Goal: Task Accomplishment & Management: Use online tool/utility

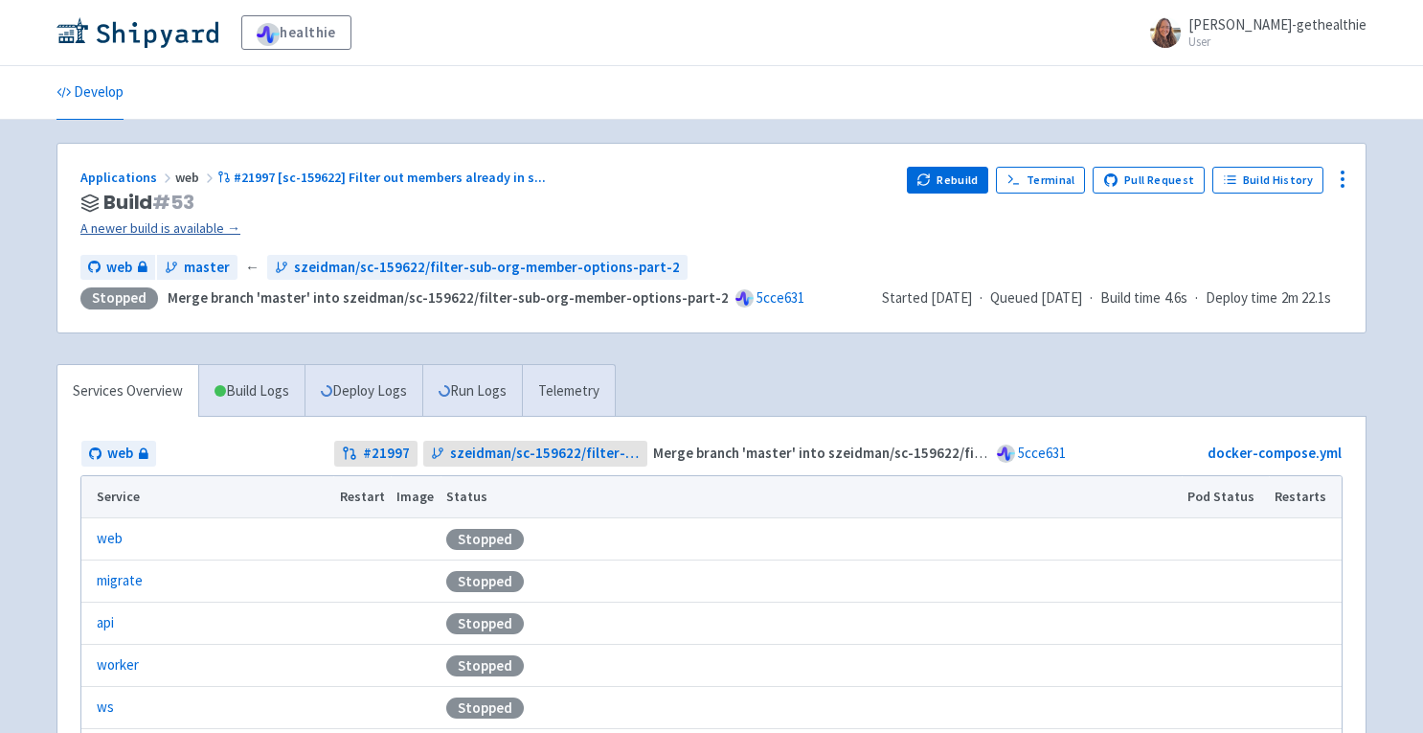
click at [203, 226] on link "A newer build is available →" at bounding box center [485, 228] width 811 height 22
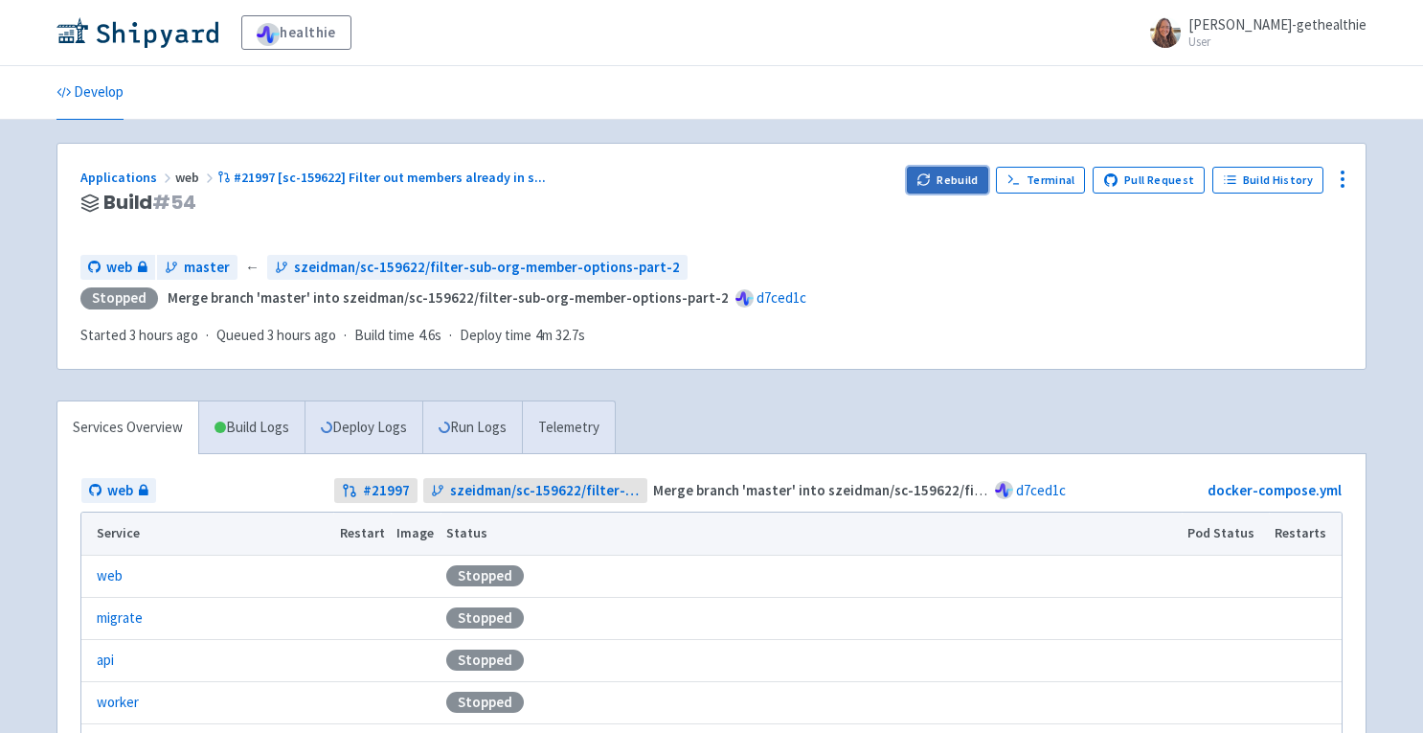
click at [945, 174] on button "Rebuild" at bounding box center [948, 180] width 82 height 27
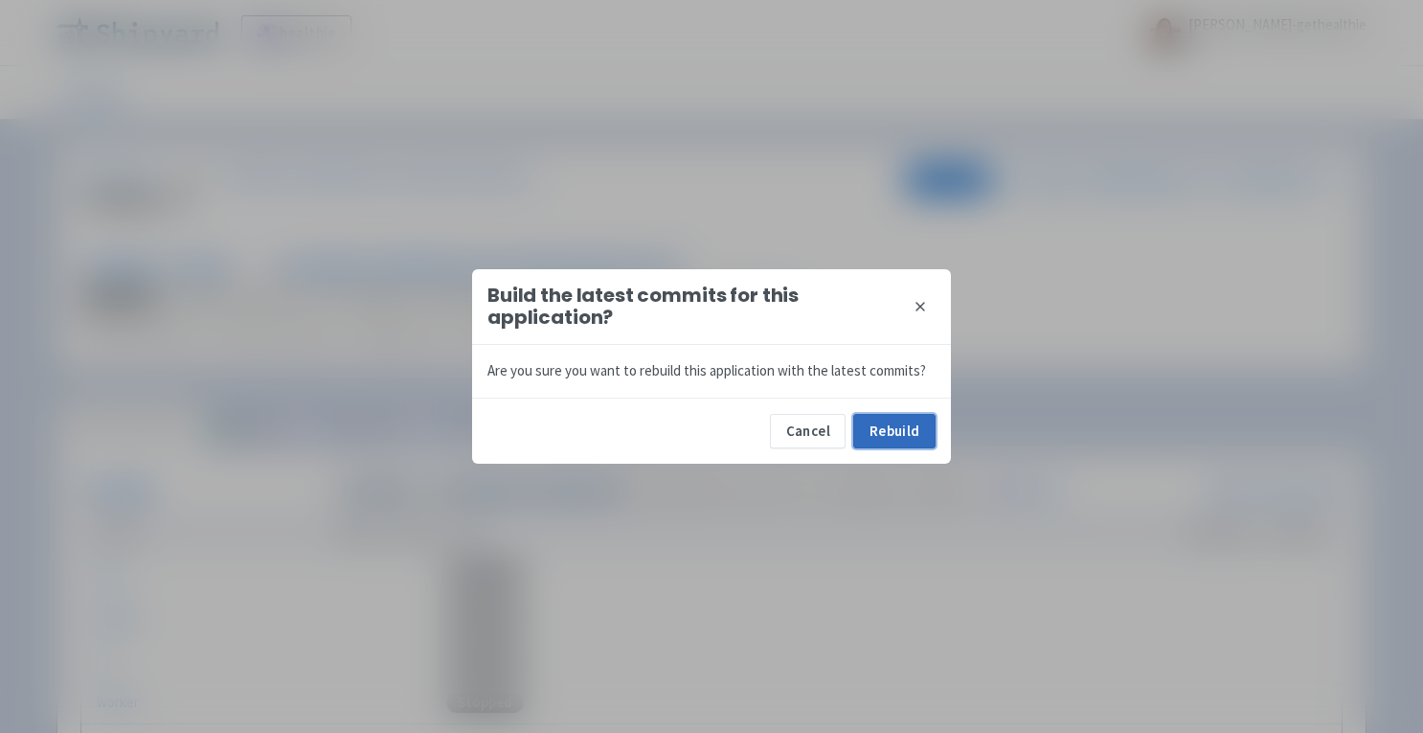
click at [890, 431] on button "Rebuild" at bounding box center [894, 431] width 82 height 34
